Goal: Find specific page/section: Find specific page/section

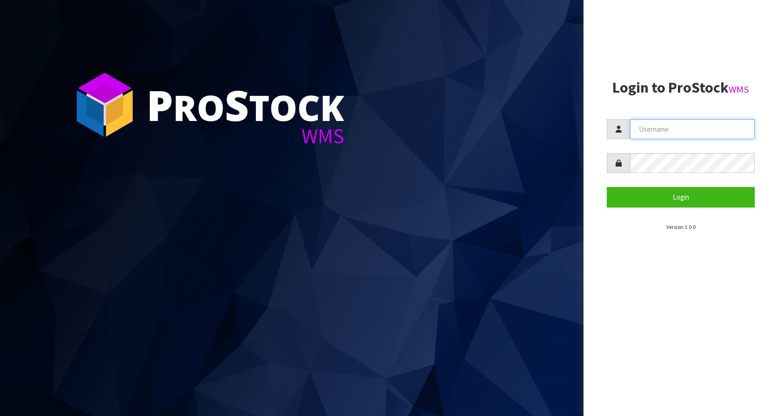
type input "KitchenAid"
click at [650, 185] on form "KitchenAid Login" at bounding box center [681, 163] width 148 height 88
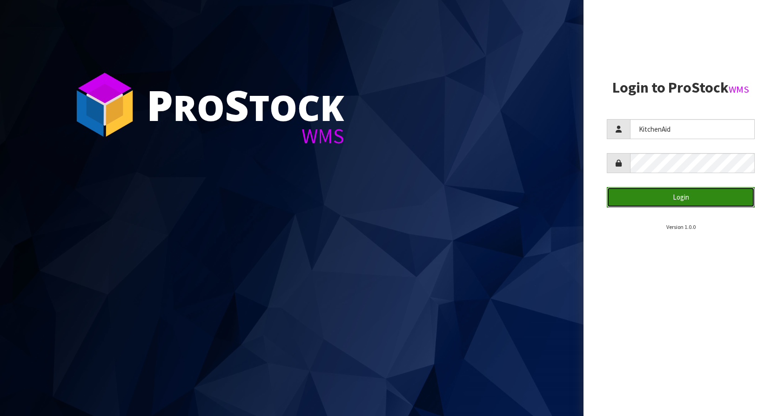
click at [651, 189] on button "Login" at bounding box center [681, 197] width 148 height 20
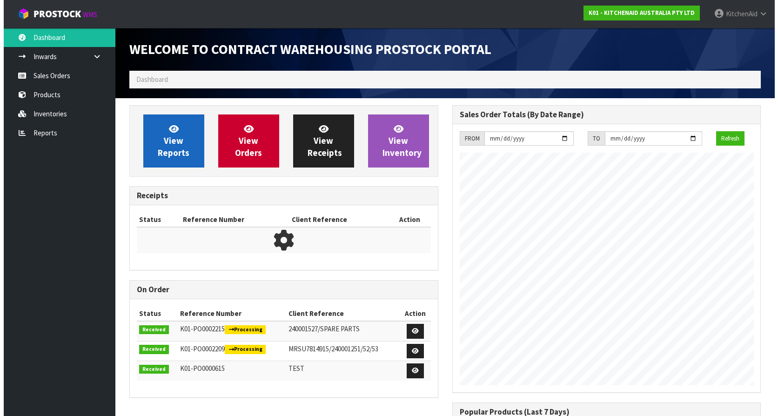
scroll to position [516, 323]
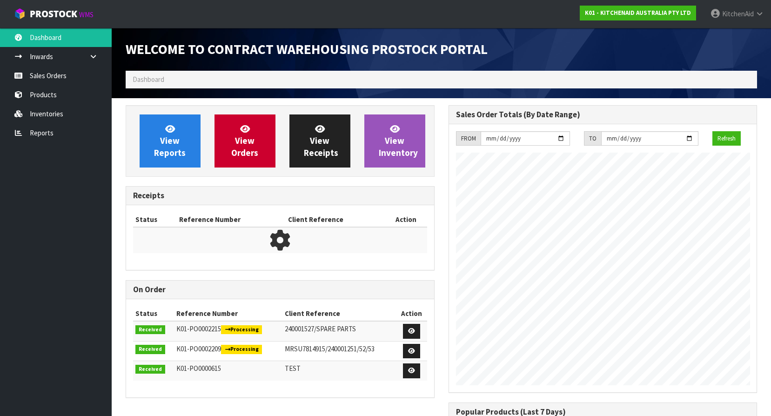
click at [161, 78] on span "Dashboard" at bounding box center [149, 79] width 32 height 9
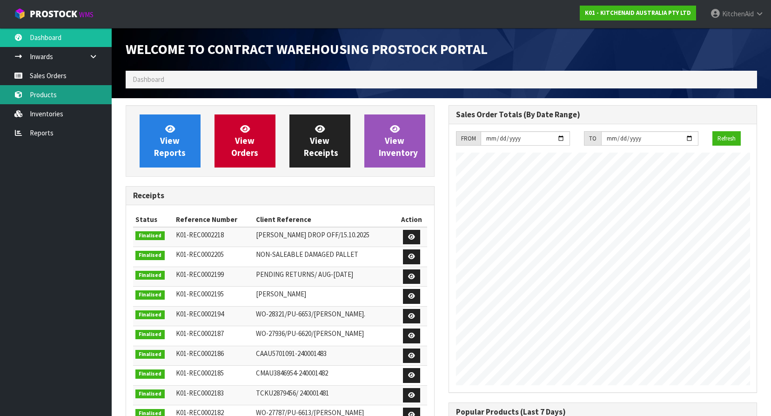
drag, startPoint x: 47, startPoint y: 94, endPoint x: 196, endPoint y: 91, distance: 148.5
click at [48, 94] on link "Products" at bounding box center [56, 94] width 112 height 19
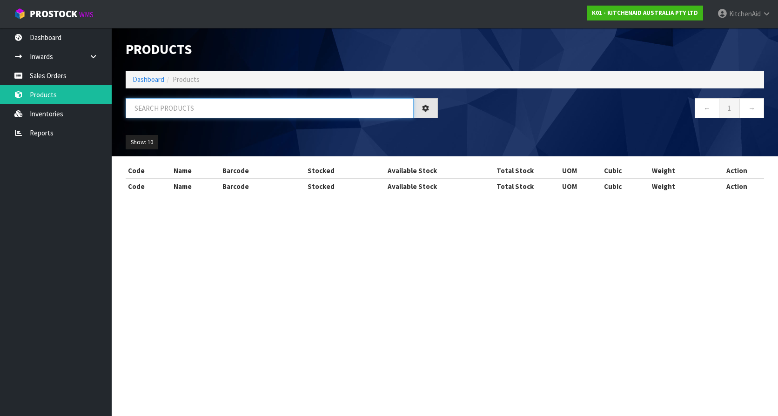
click at [183, 110] on input "text" at bounding box center [270, 108] width 288 height 20
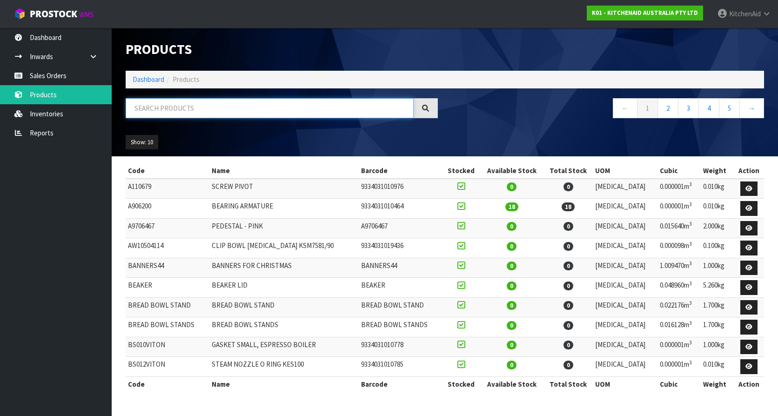
paste input "W11228545"
type input "W11228545"
